Goal: Task Accomplishment & Management: Manage account settings

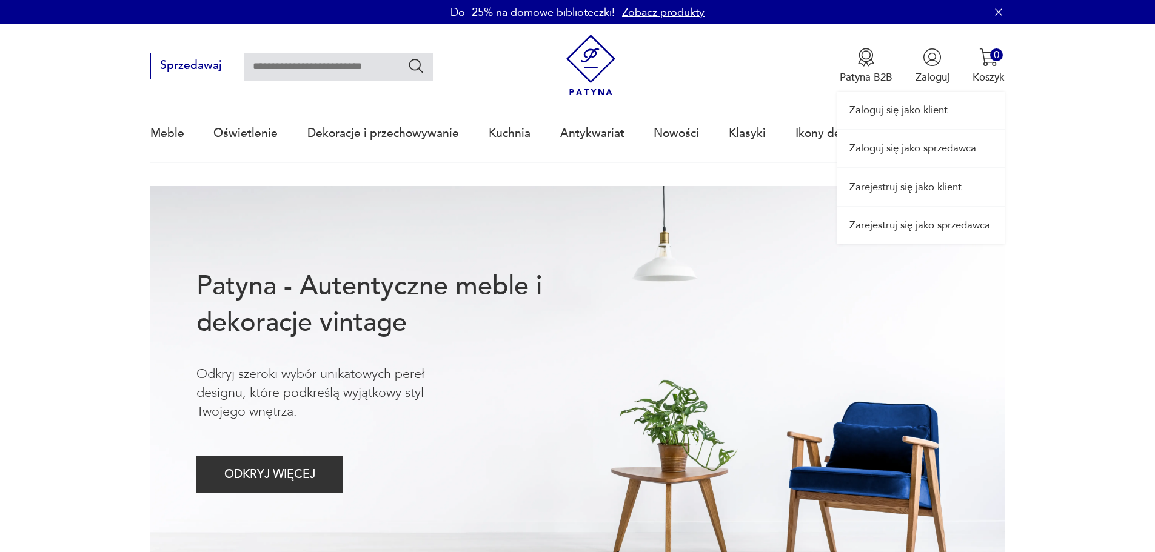
drag, startPoint x: 0, startPoint y: 0, endPoint x: 922, endPoint y: 70, distance: 924.8
click at [922, 70] on div "Zaloguj się jako klient Zaloguj się jako sprzedawca Zarejestruj się jako klient…" at bounding box center [920, 134] width 167 height 220
click at [918, 119] on link "Zaloguj się jako klient" at bounding box center [920, 110] width 167 height 37
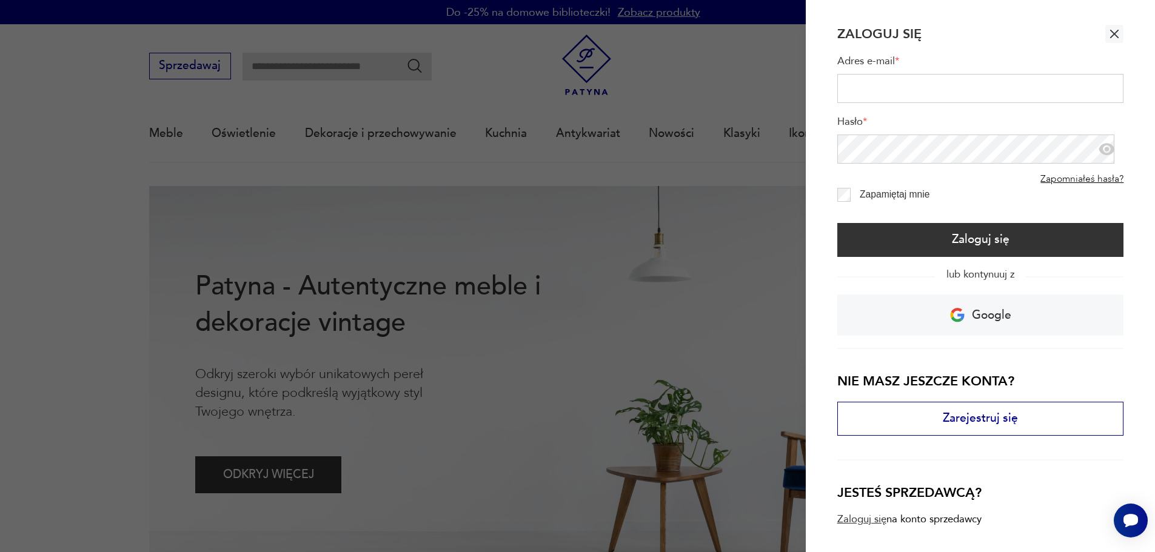
type input "**********"
click at [908, 110] on div "**********" at bounding box center [980, 103] width 287 height 121
click at [934, 263] on div "**********" at bounding box center [980, 189] width 287 height 293
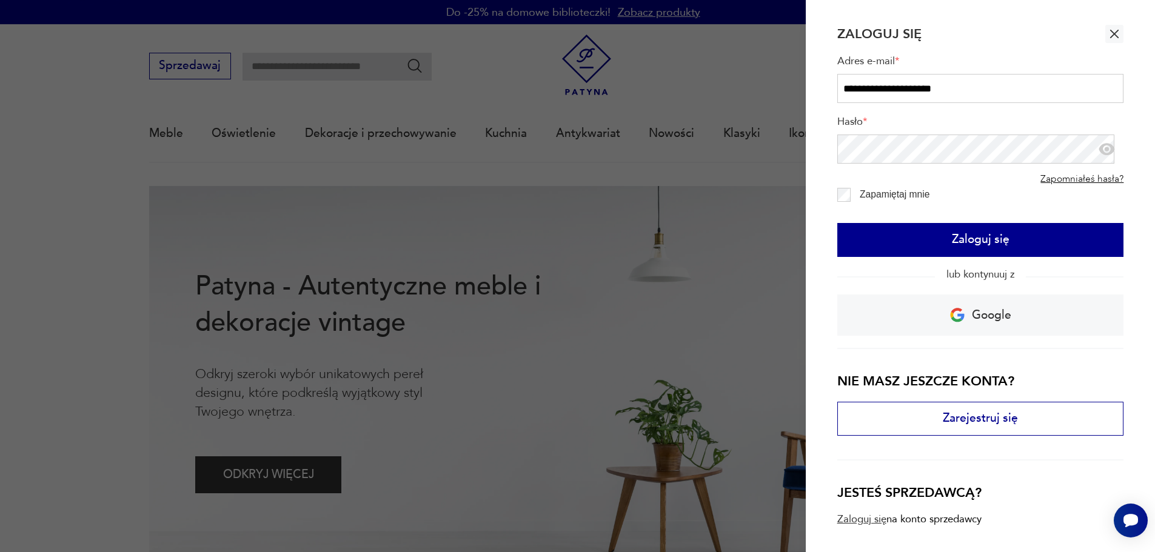
click at [935, 246] on button "Zaloguj się" at bounding box center [980, 240] width 287 height 34
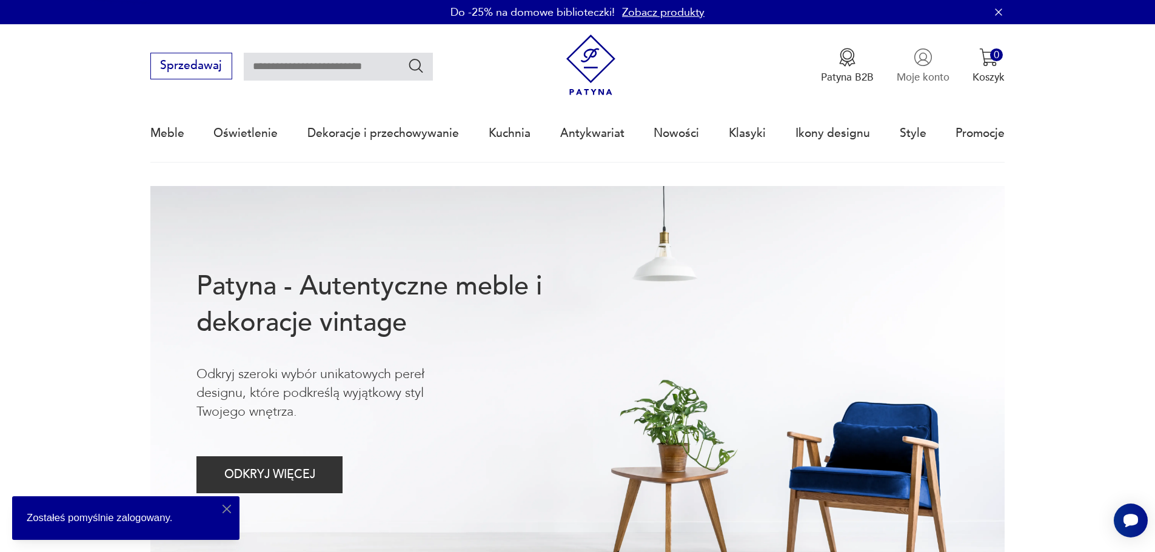
click at [909, 75] on p "Moje konto" at bounding box center [923, 77] width 53 height 14
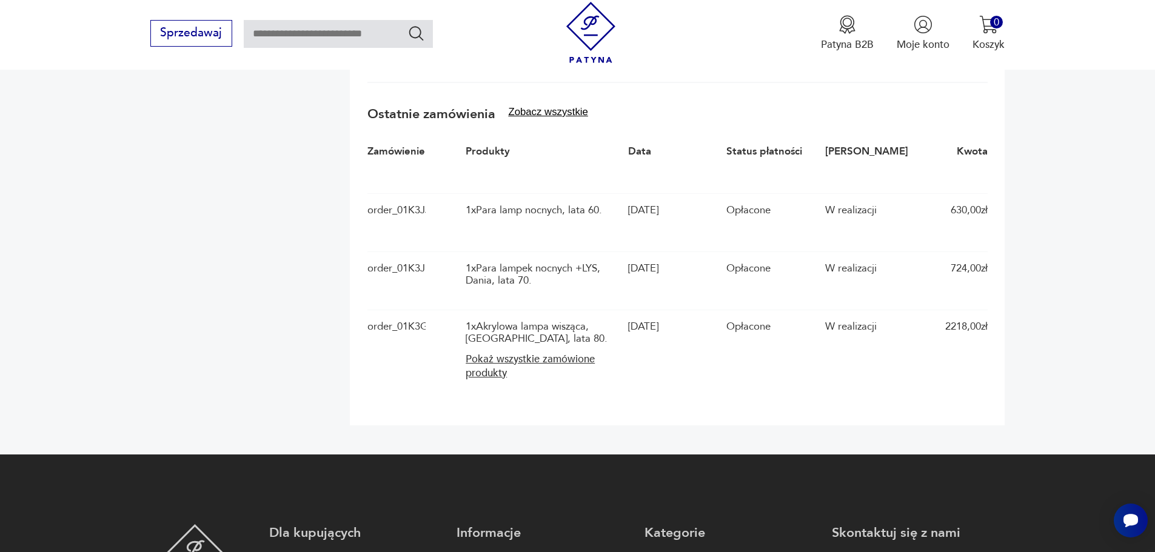
scroll to position [424, 0]
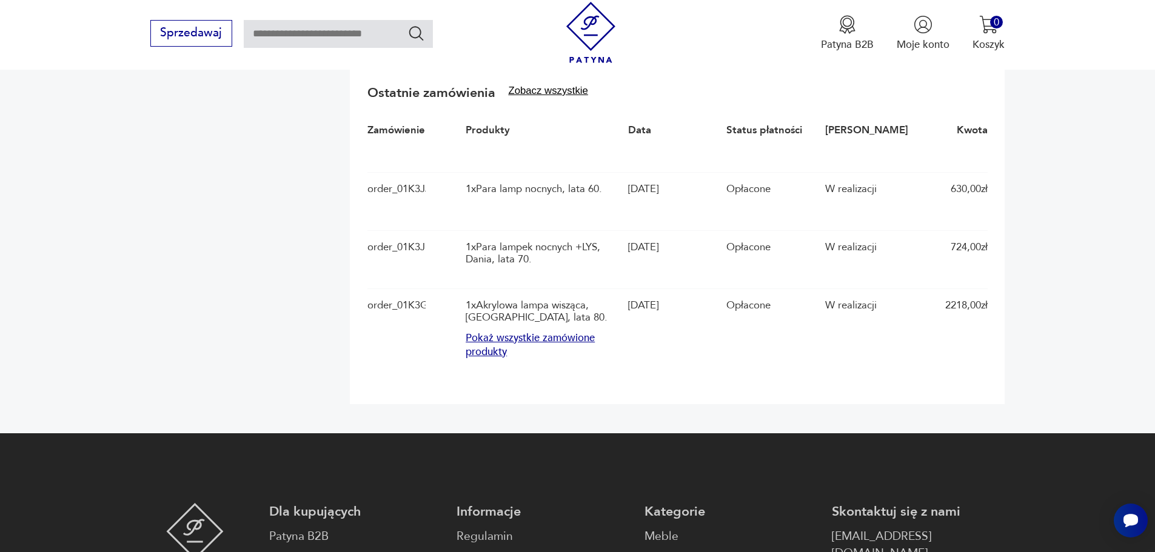
click at [504, 350] on button "Pokaż wszystkie zamówione produkty" at bounding box center [543, 346] width 155 height 28
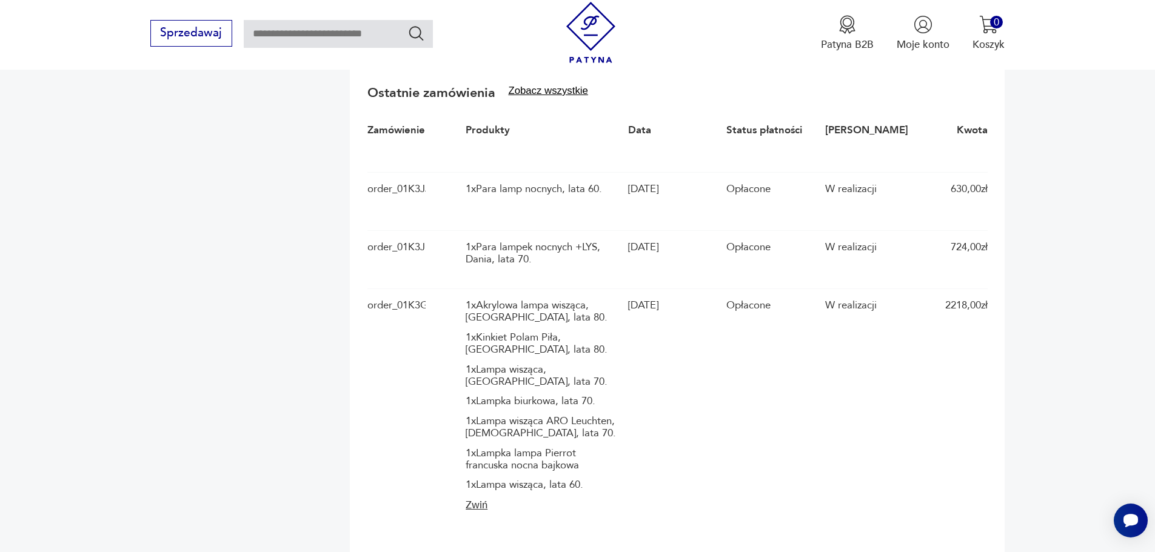
click at [599, 248] on div "1 x Para lampek nocnych +LYS, Dania, lata 70." at bounding box center [543, 253] width 155 height 25
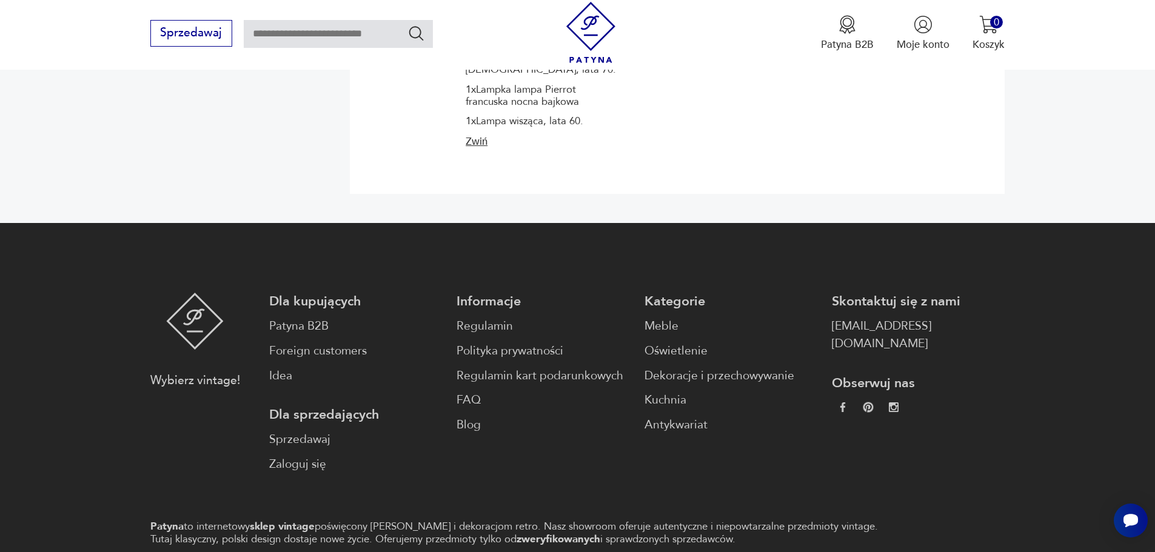
scroll to position [884, 0]
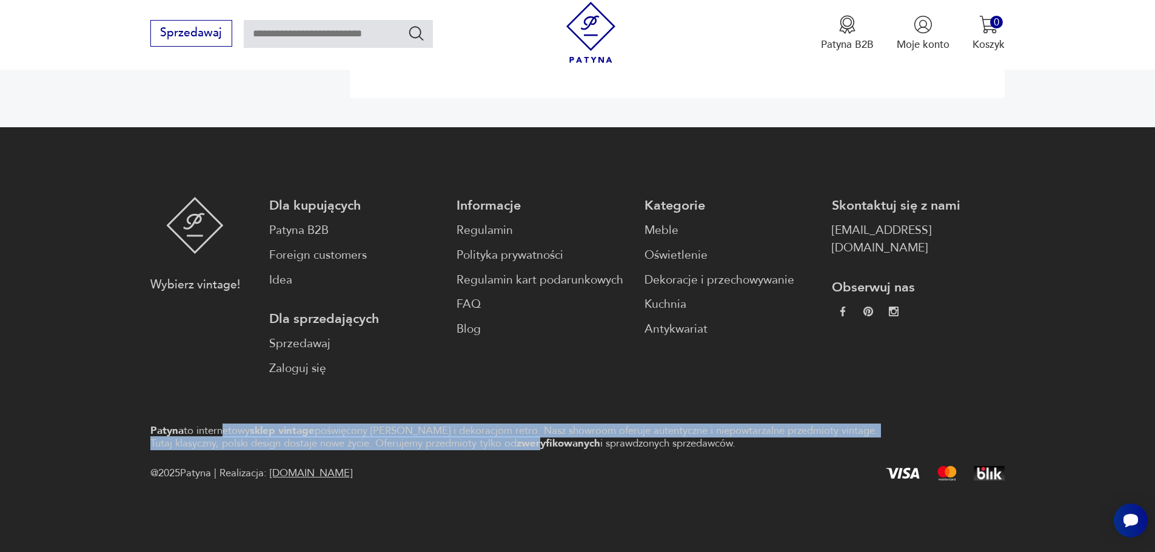
drag, startPoint x: 290, startPoint y: 436, endPoint x: 524, endPoint y: 458, distance: 235.7
click at [522, 443] on p "Patyna to internetowy sklep vintage poświęcony meblom i dekoracjom retro. Nasz …" at bounding box center [523, 437] width 746 height 26
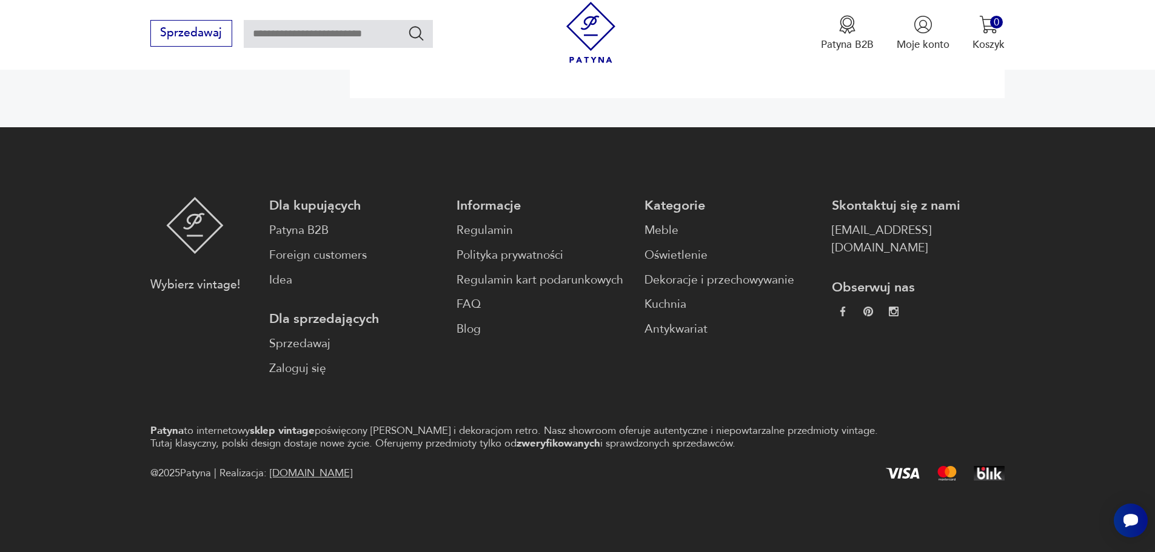
click at [524, 458] on div "Patyna to internetowy sklep vintage poświęcony meblom i dekoracjom retro. Nasz …" at bounding box center [577, 453] width 855 height 58
drag, startPoint x: 570, startPoint y: 438, endPoint x: 698, endPoint y: 437, distance: 127.9
click at [698, 437] on p "Patyna to internetowy sklep vintage poświęcony meblom i dekoracjom retro. Nasz …" at bounding box center [523, 437] width 746 height 26
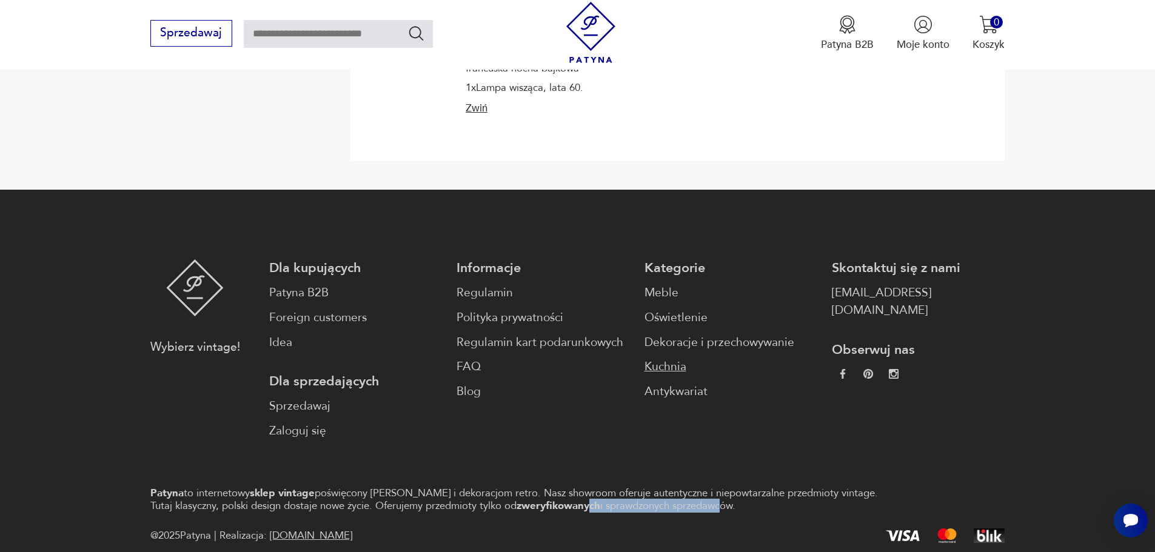
scroll to position [763, 0]
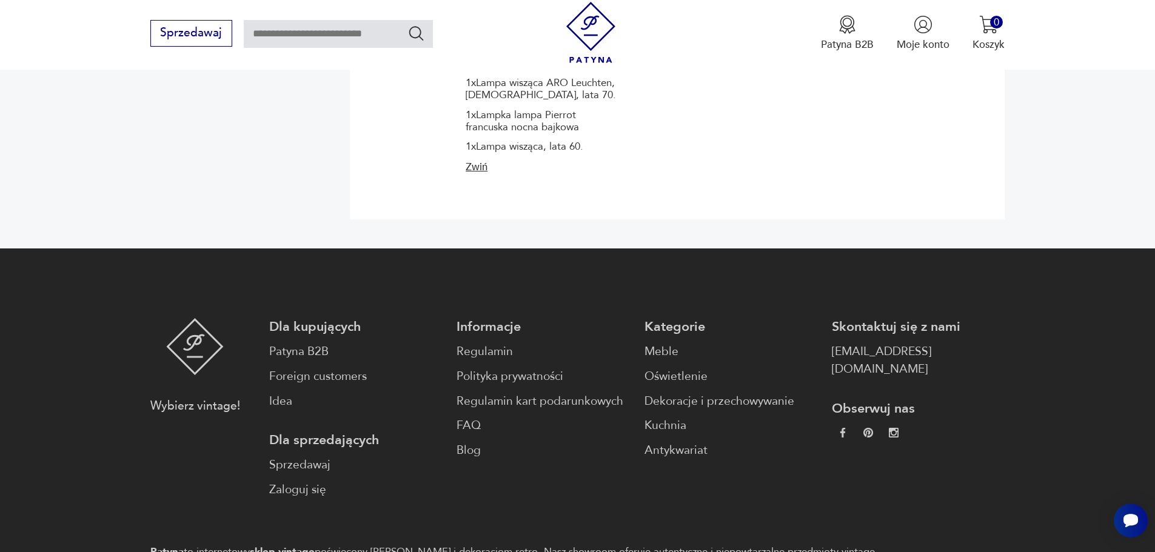
click at [586, 515] on footer "Wybierz vintage! Dla kupujących Patyna B2B Foreign customers Idea Dla sprzedają…" at bounding box center [577, 461] width 1155 height 425
click at [894, 324] on p "Skontaktuj się z nami" at bounding box center [918, 327] width 173 height 18
drag, startPoint x: 802, startPoint y: 330, endPoint x: 879, endPoint y: 341, distance: 77.9
click at [875, 343] on div "Dla kupujących Patyna B2B Foreign customers Idea Dla sprzedających Sprzedawaj Z…" at bounding box center [637, 408] width 736 height 181
click at [981, 343] on div "Wybierz vintage! Dla kupujących Patyna B2B Foreign customers Idea Dla sprzedają…" at bounding box center [577, 408] width 855 height 181
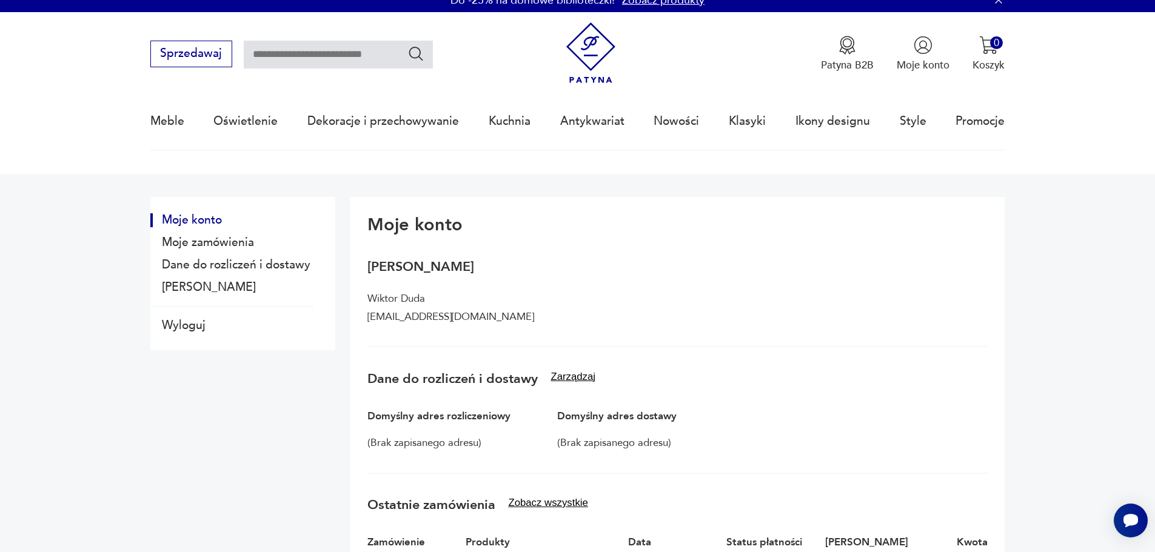
scroll to position [0, 0]
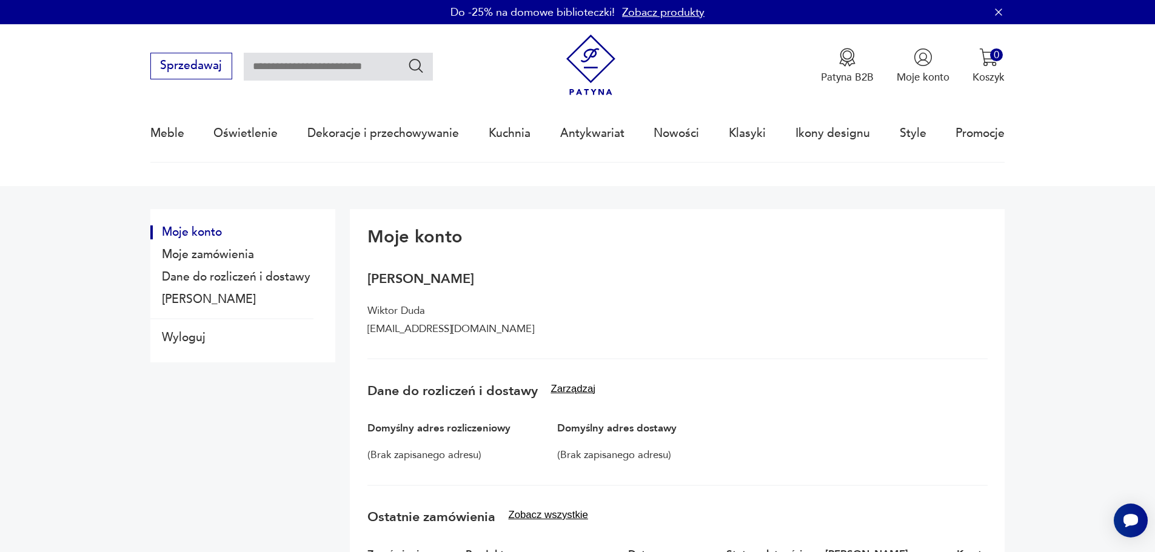
click at [1006, 13] on div "Do -25% na domowe biblioteczki! Zobacz produkty" at bounding box center [577, 12] width 1155 height 24
click at [1002, 12] on icon "button" at bounding box center [998, 12] width 12 height 12
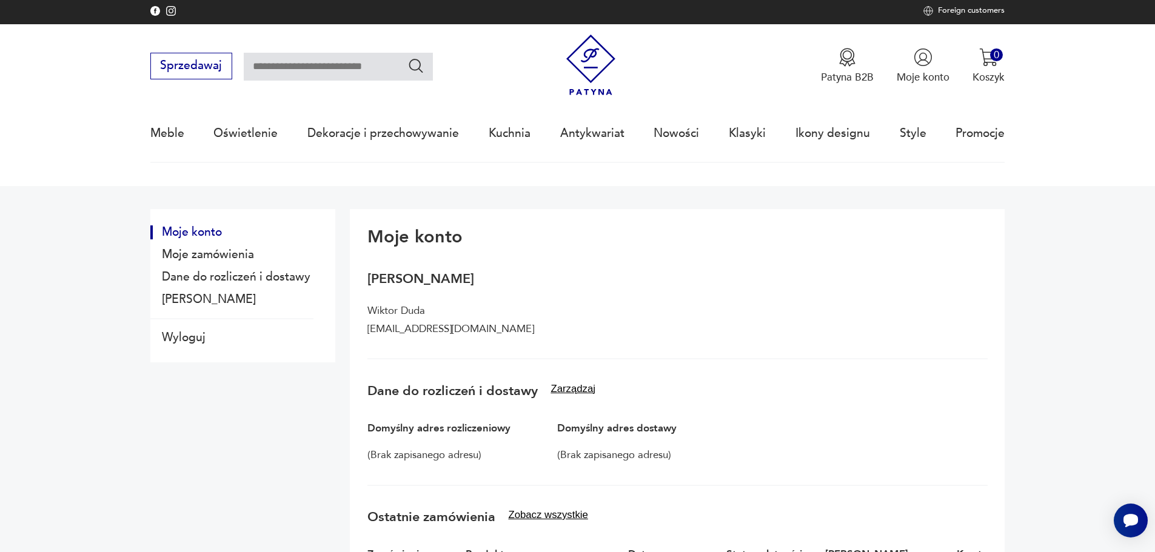
click at [966, 7] on p "Foreign customers" at bounding box center [971, 11] width 67 height 10
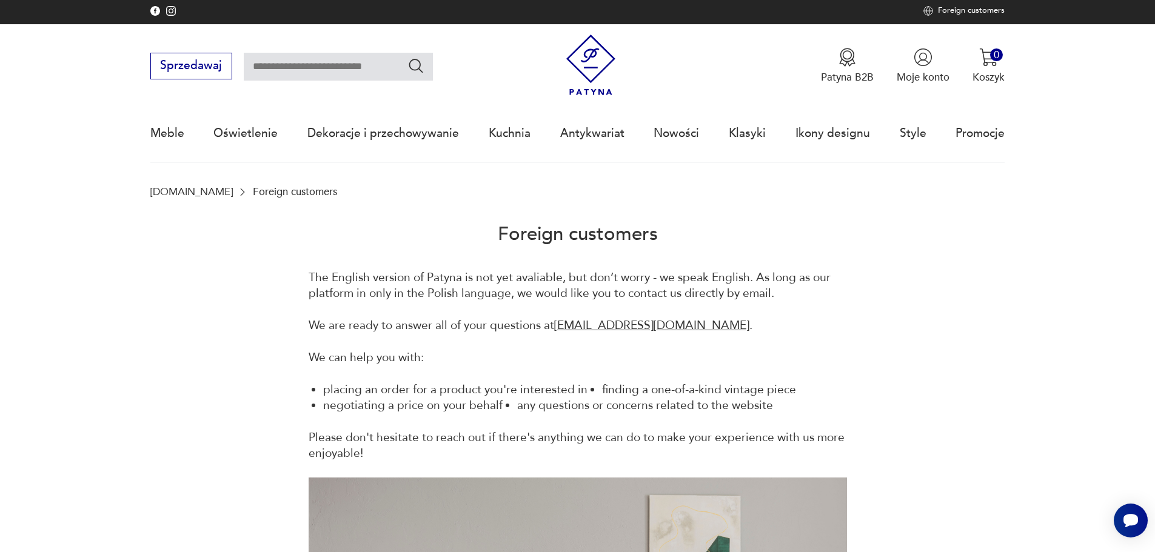
click at [166, 11] on img at bounding box center [171, 11] width 10 height 10
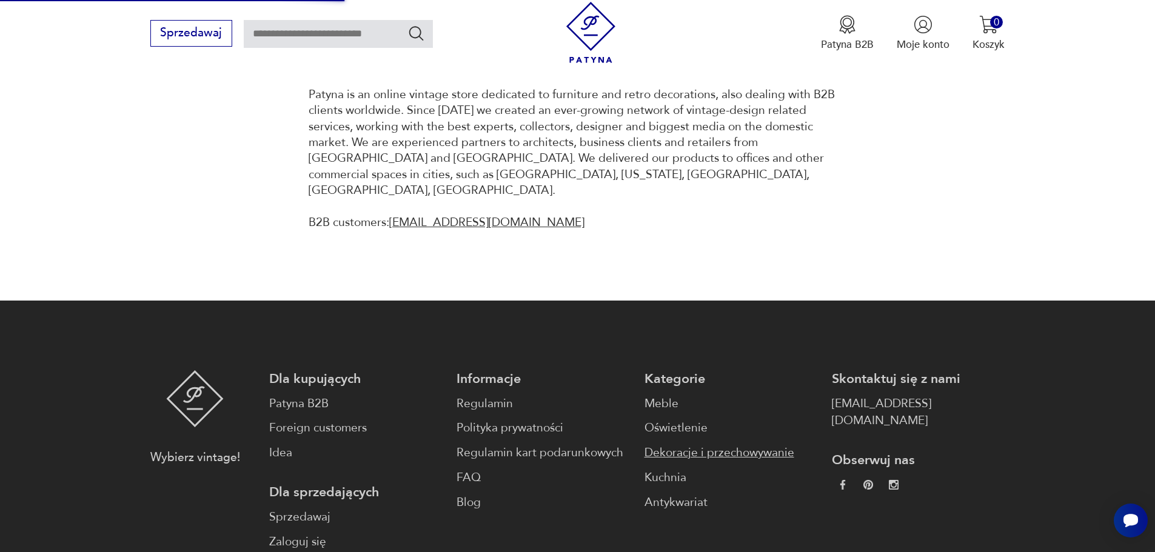
scroll to position [1152, 0]
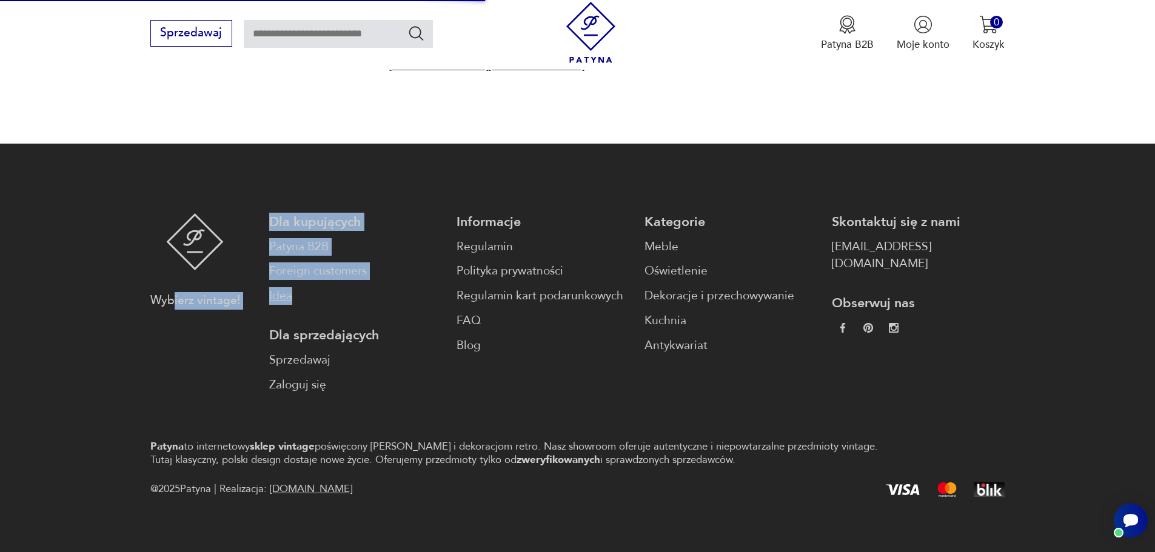
drag, startPoint x: 174, startPoint y: 297, endPoint x: 410, endPoint y: 278, distance: 236.6
click at [404, 279] on div "Wybierz vintage! Dla kupujących Patyna B2B Foreign customers Idea Dla sprzedają…" at bounding box center [577, 303] width 855 height 181
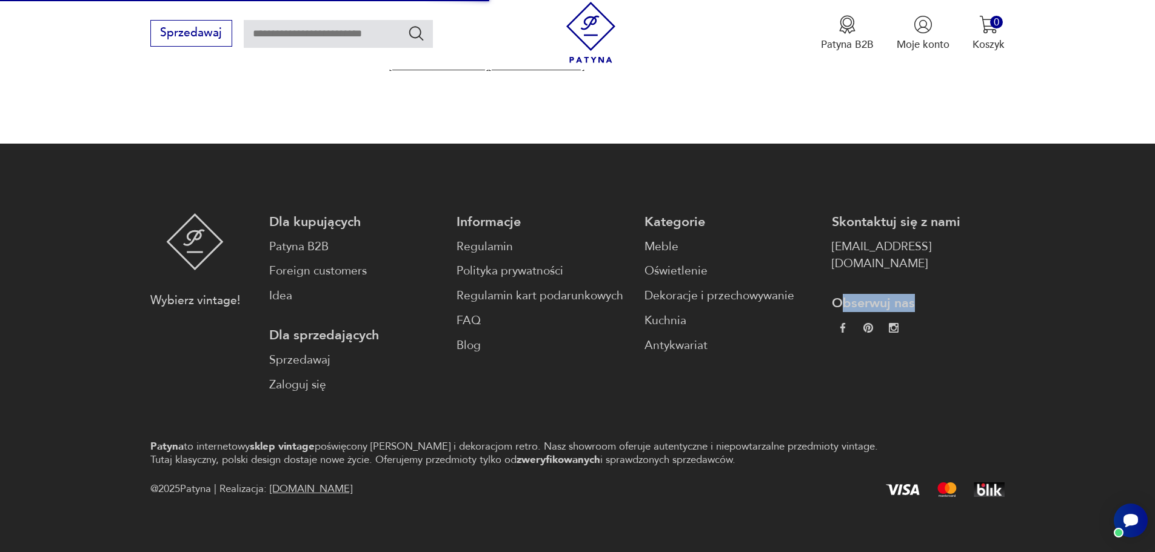
drag, startPoint x: 815, startPoint y: 267, endPoint x: 880, endPoint y: 283, distance: 66.3
click at [905, 295] on p "Obserwuj nas" at bounding box center [918, 304] width 173 height 18
click at [838, 323] on link at bounding box center [843, 329] width 10 height 12
